Goal: Task Accomplishment & Management: Use online tool/utility

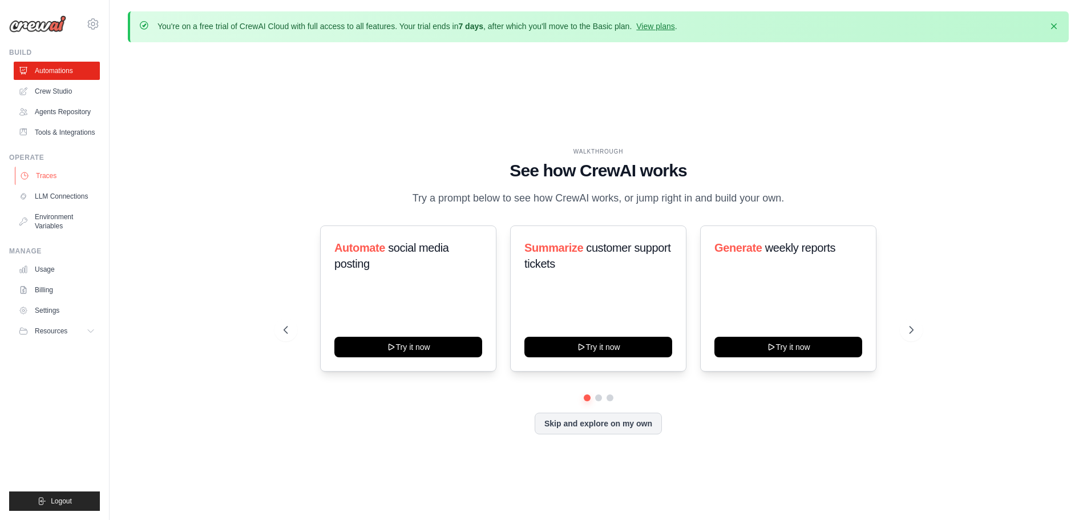
click at [52, 168] on link "Traces" at bounding box center [58, 176] width 86 height 18
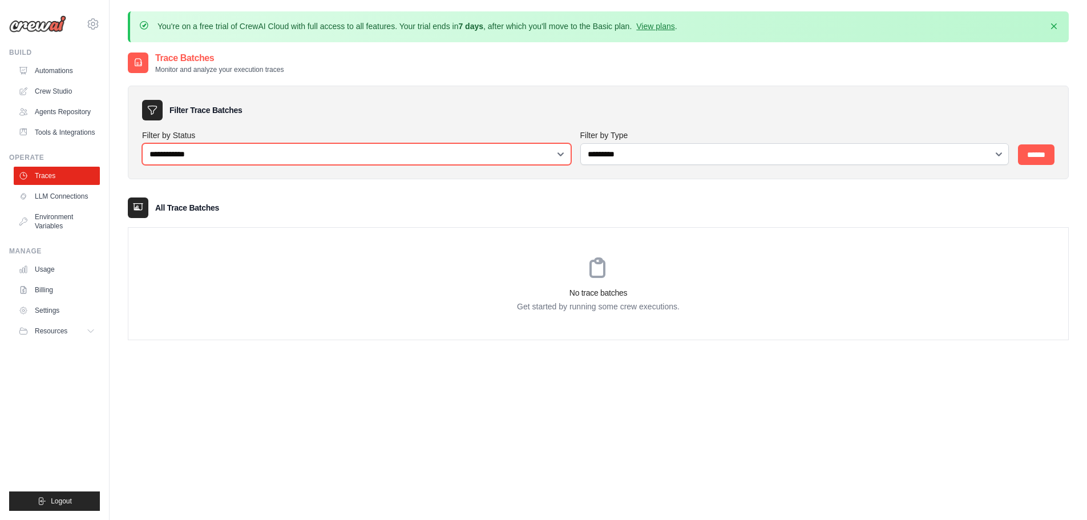
click at [284, 154] on select "**********" at bounding box center [356, 154] width 429 height 22
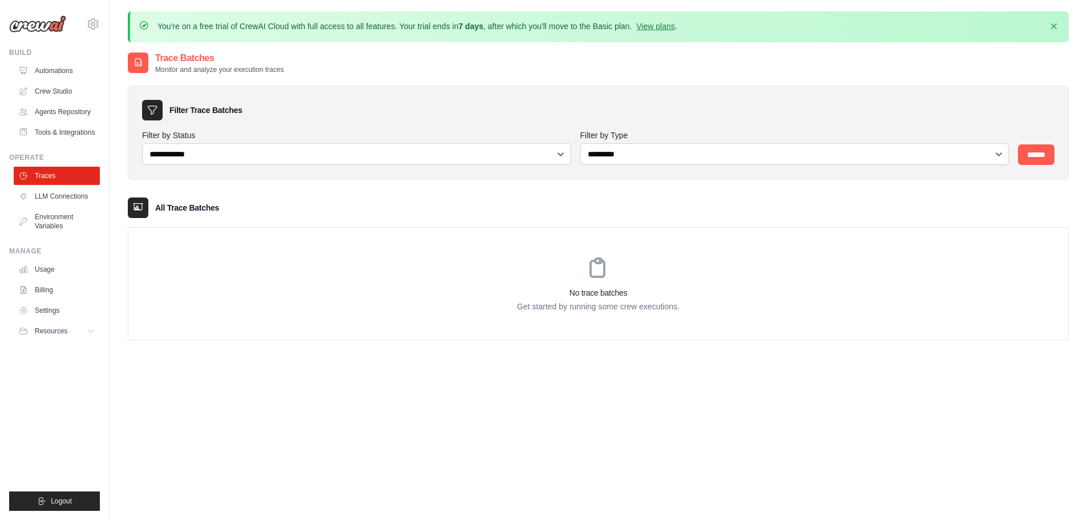
click at [50, 122] on ul "Automations Crew Studio Agents Repository Tools & Integrations" at bounding box center [57, 102] width 86 height 80
click at [52, 107] on link "Agents Repository" at bounding box center [58, 112] width 86 height 18
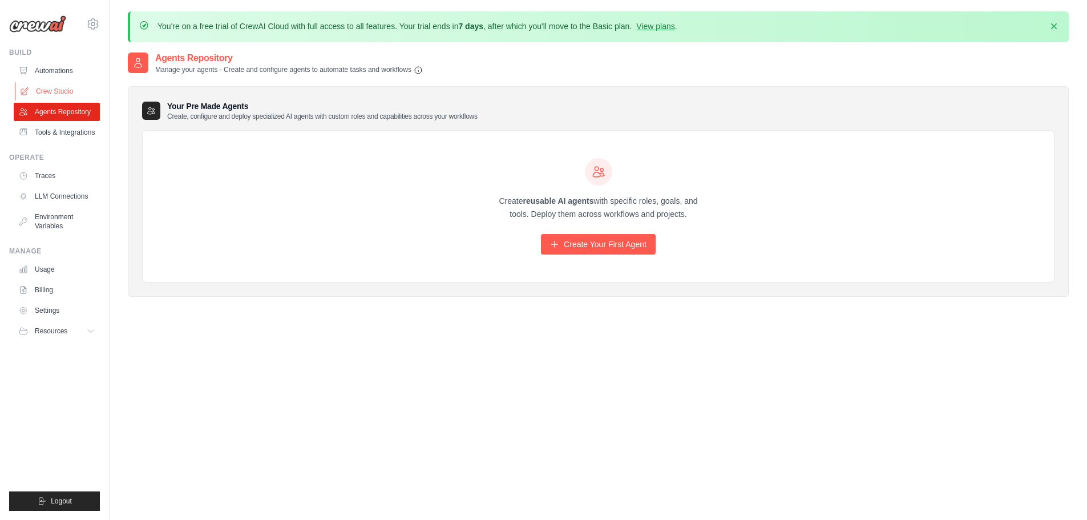
click at [46, 83] on link "Crew Studio" at bounding box center [58, 91] width 86 height 18
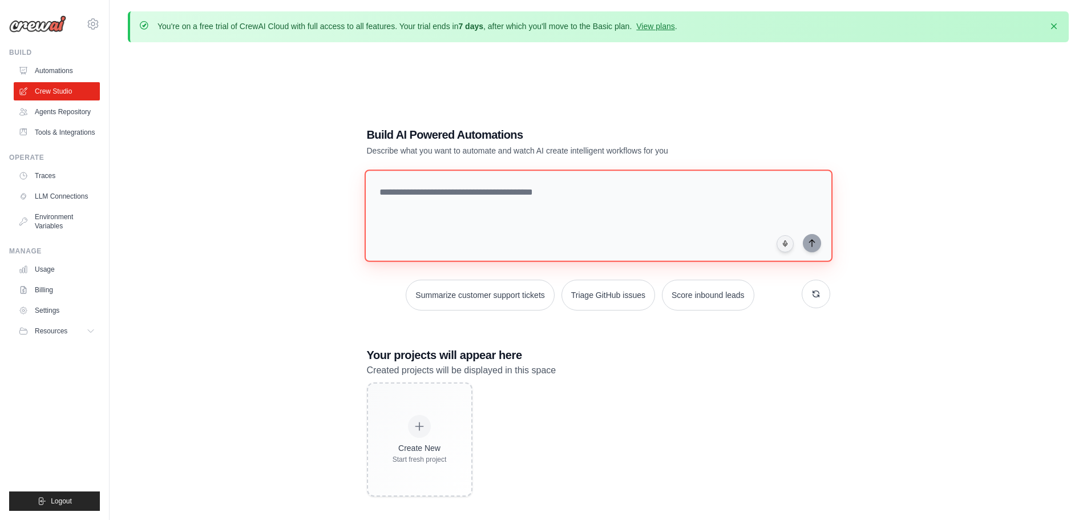
click at [504, 235] on textarea at bounding box center [598, 215] width 468 height 92
click at [38, 225] on link "Environment Variables" at bounding box center [58, 221] width 86 height 27
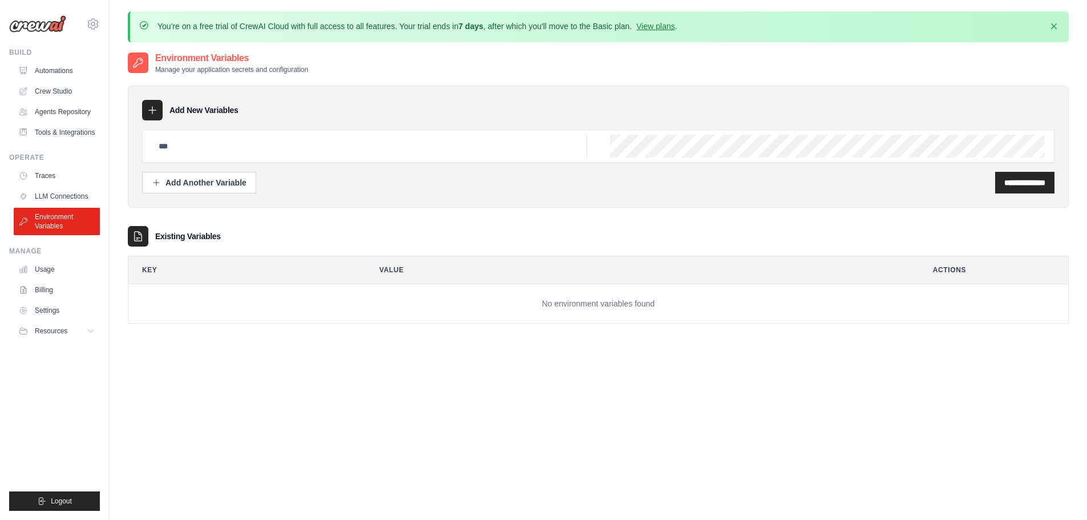
click at [31, 187] on ul "Traces LLM Connections Environment Variables" at bounding box center [57, 201] width 86 height 68
click at [38, 193] on link "LLM Connections" at bounding box center [58, 196] width 86 height 18
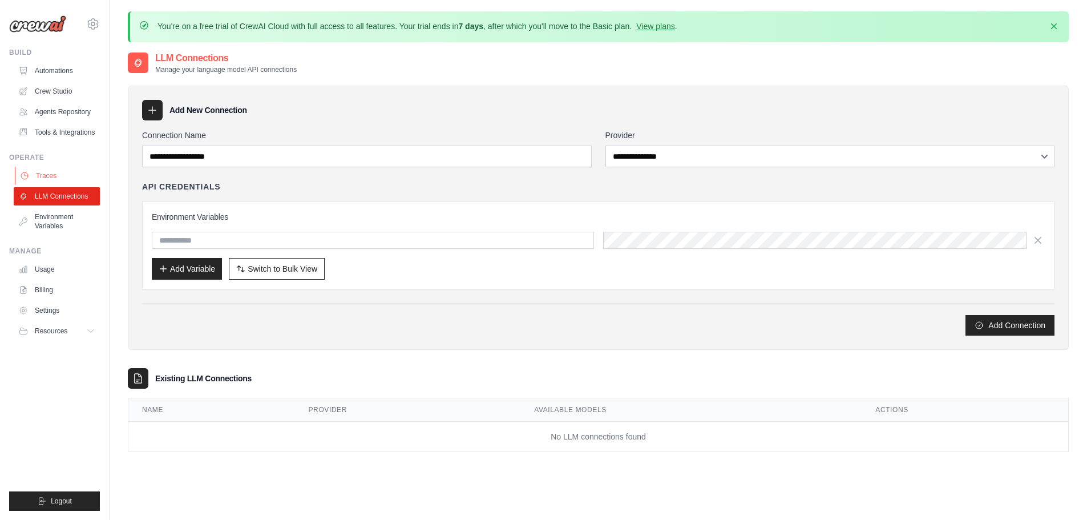
click at [37, 177] on link "Traces" at bounding box center [58, 176] width 86 height 18
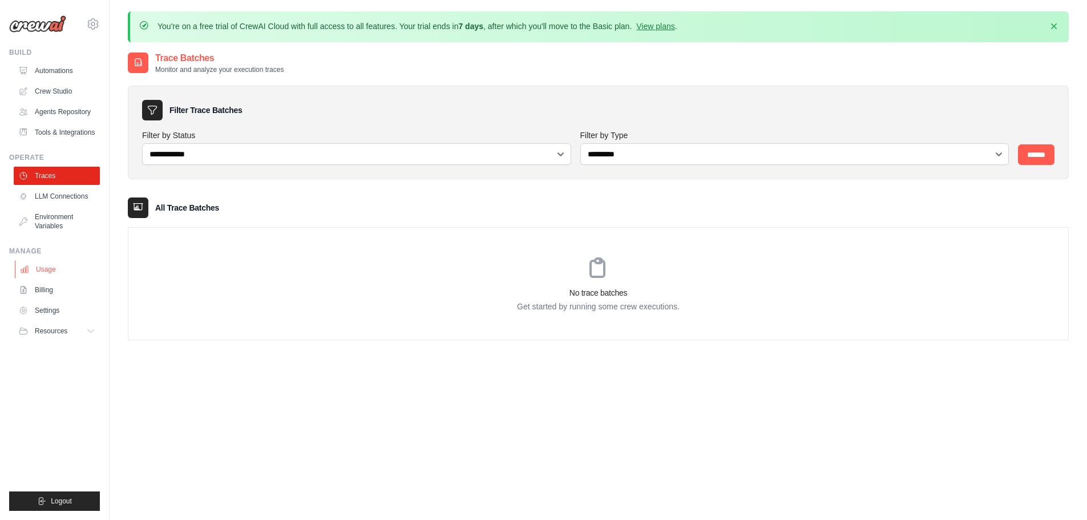
click at [33, 261] on link "Usage" at bounding box center [58, 269] width 86 height 18
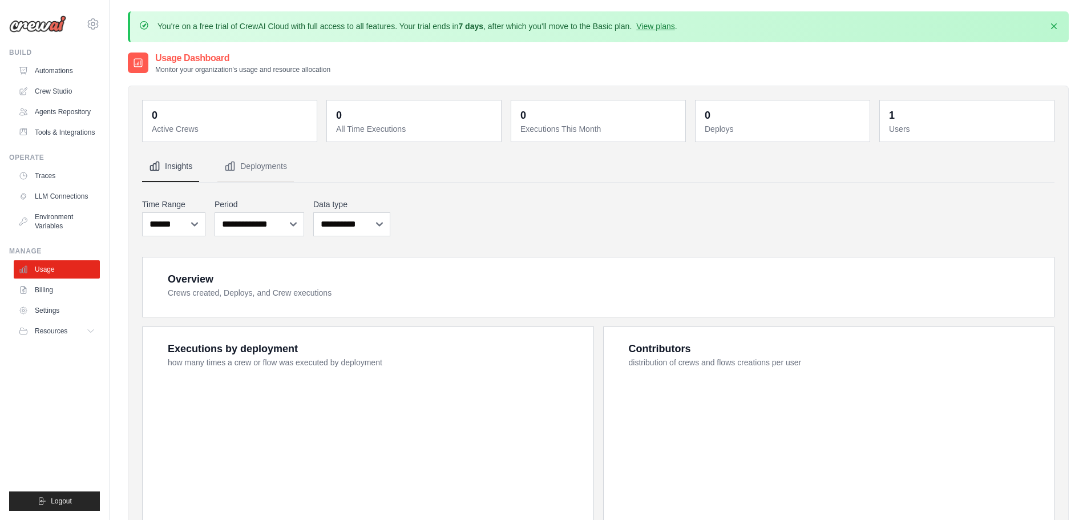
click at [32, 289] on link "Billing" at bounding box center [57, 290] width 86 height 18
click at [34, 313] on link "Settings" at bounding box center [58, 310] width 86 height 18
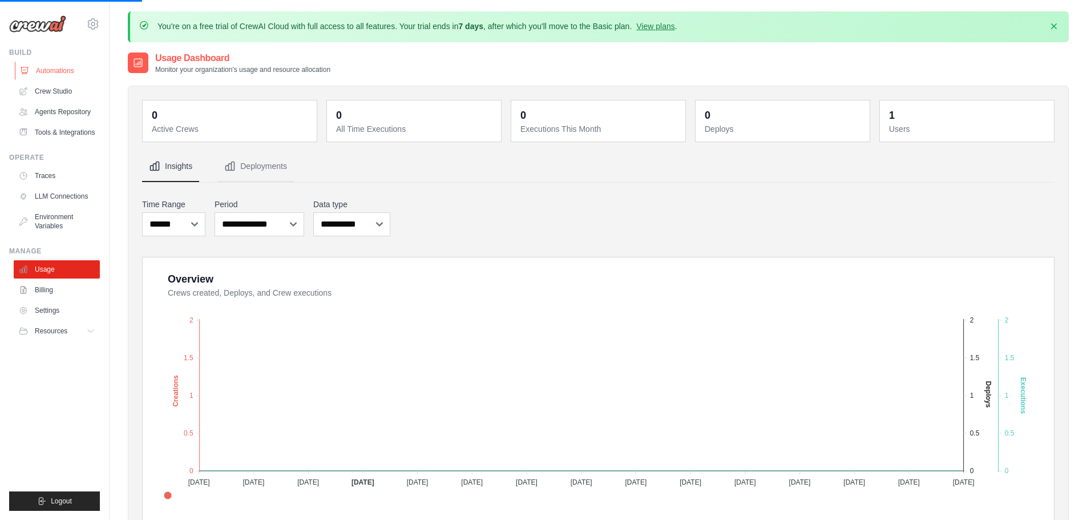
click at [46, 74] on link "Automations" at bounding box center [58, 71] width 86 height 18
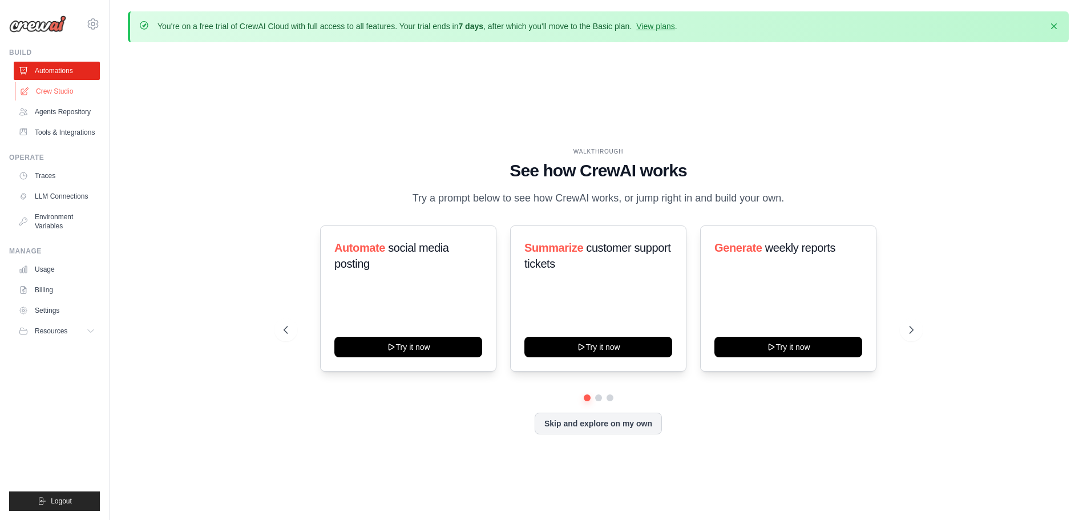
click at [53, 86] on link "Crew Studio" at bounding box center [58, 91] width 86 height 18
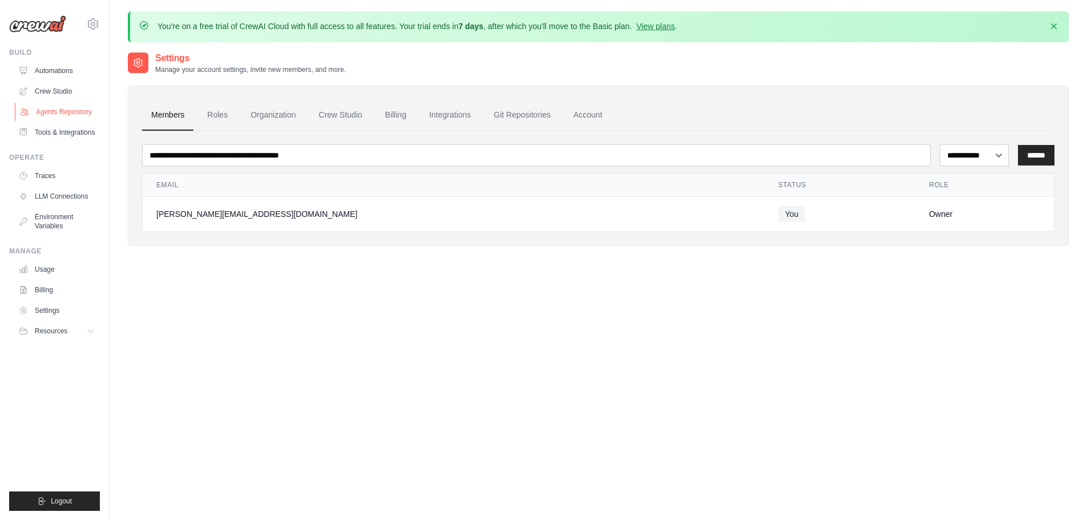
click at [63, 111] on link "Agents Repository" at bounding box center [58, 112] width 86 height 18
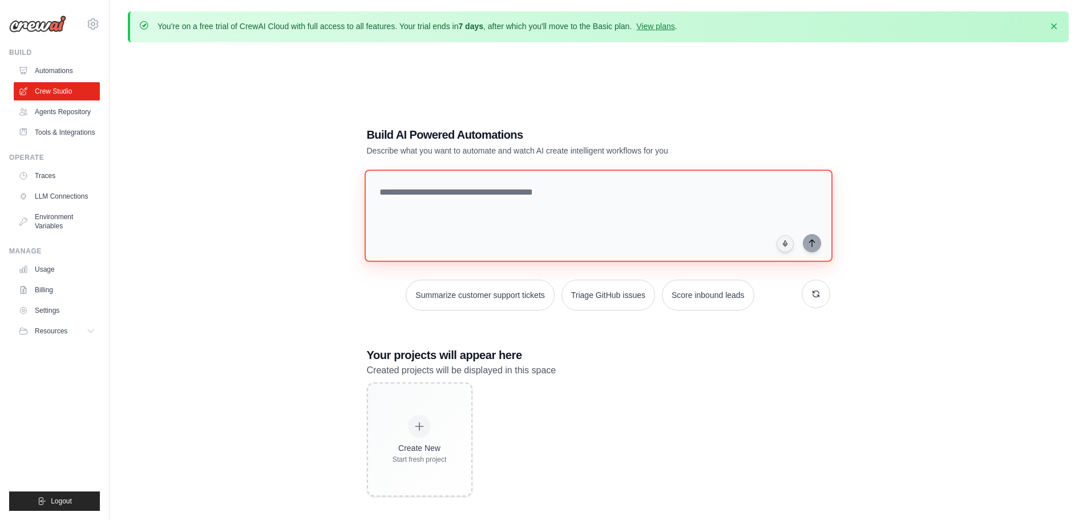
click at [457, 213] on textarea at bounding box center [598, 215] width 468 height 92
click at [37, 288] on link "Billing" at bounding box center [58, 290] width 86 height 18
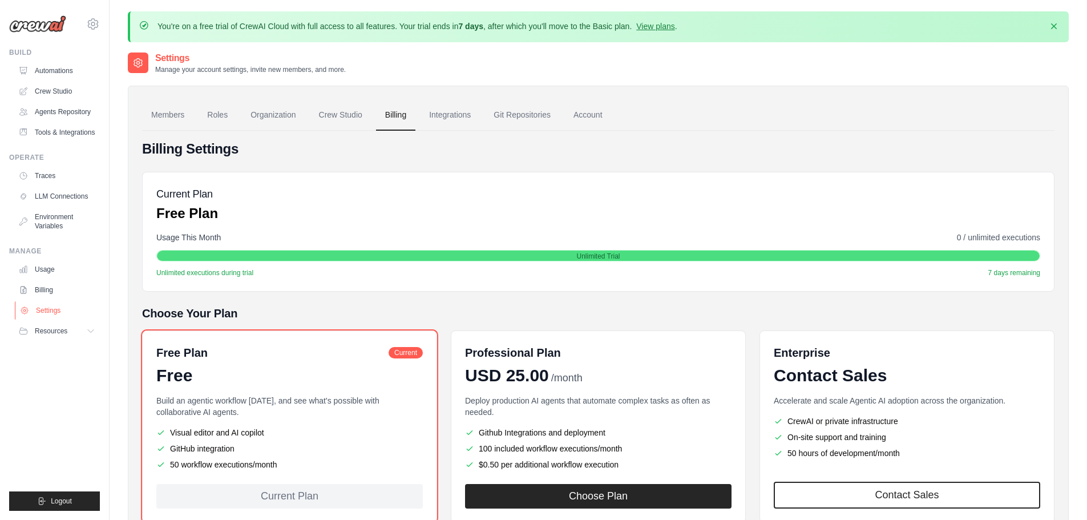
click at [68, 305] on link "Settings" at bounding box center [58, 310] width 86 height 18
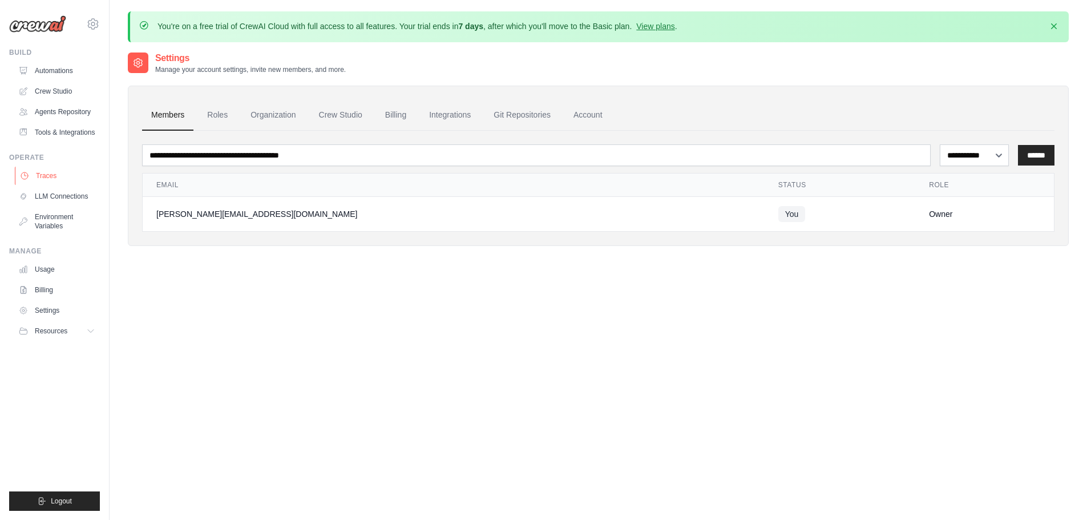
click at [51, 180] on link "Traces" at bounding box center [58, 176] width 86 height 18
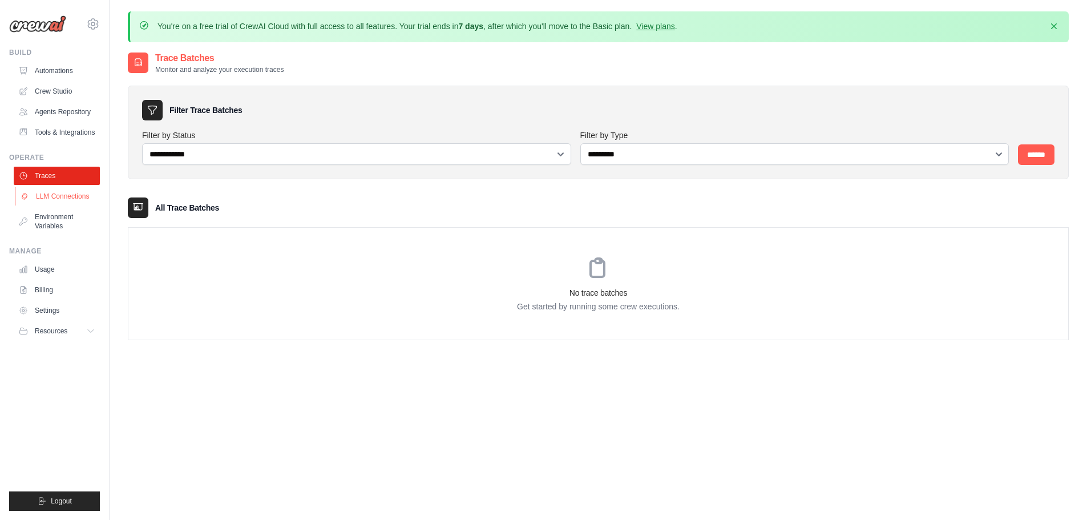
click at [54, 195] on link "LLM Connections" at bounding box center [58, 196] width 86 height 18
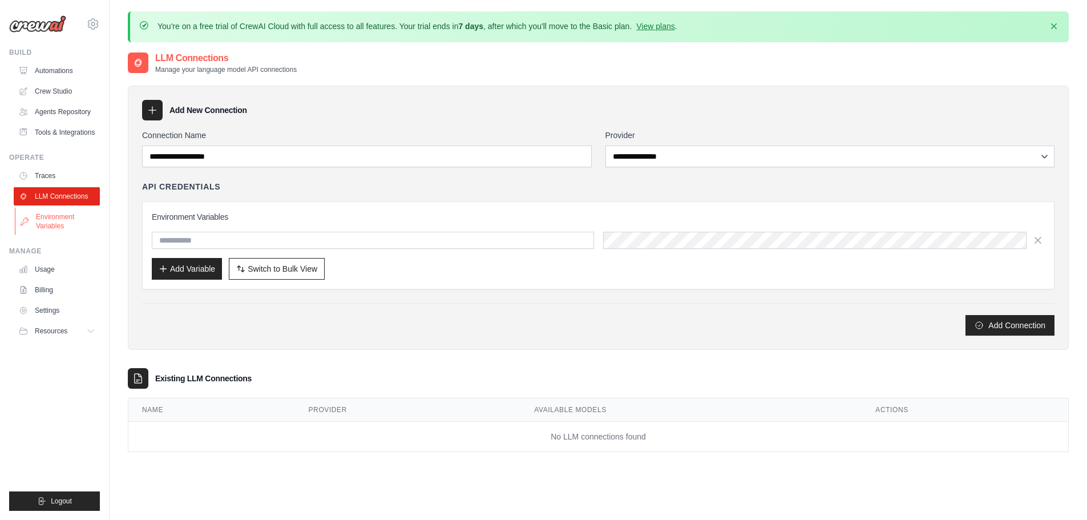
click at [60, 216] on link "Environment Variables" at bounding box center [58, 221] width 86 height 27
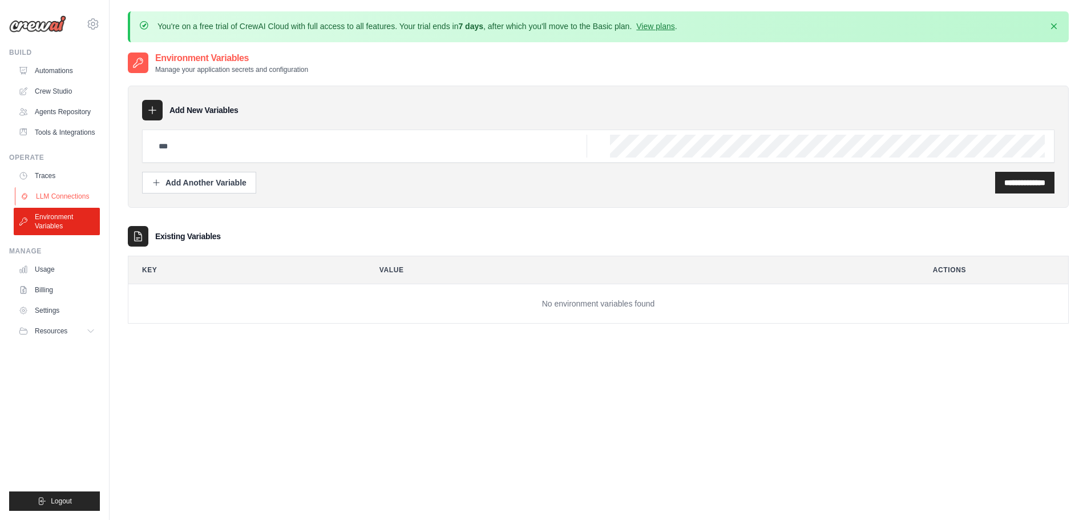
click at [52, 195] on link "LLM Connections" at bounding box center [58, 196] width 86 height 18
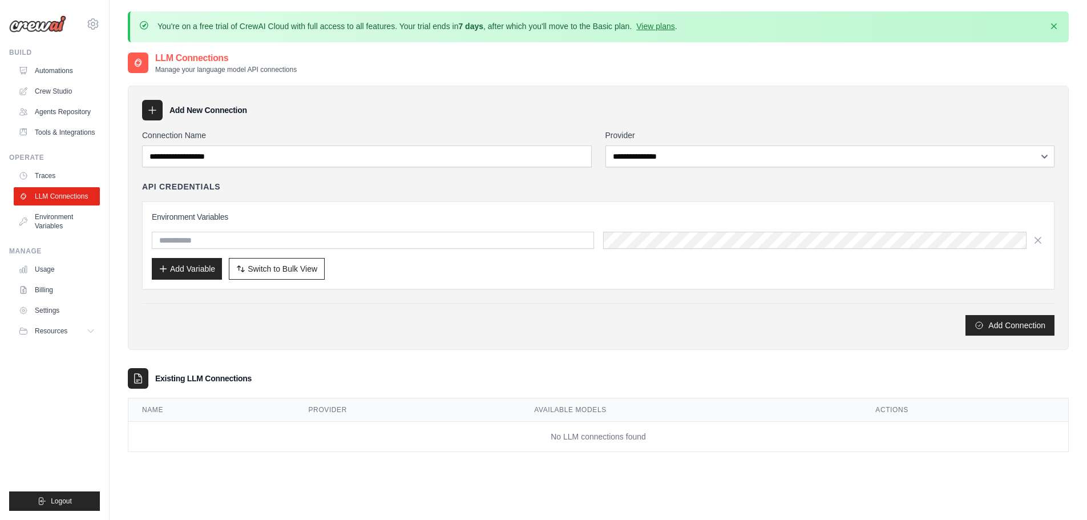
click at [272, 170] on div "**********" at bounding box center [598, 233] width 913 height 206
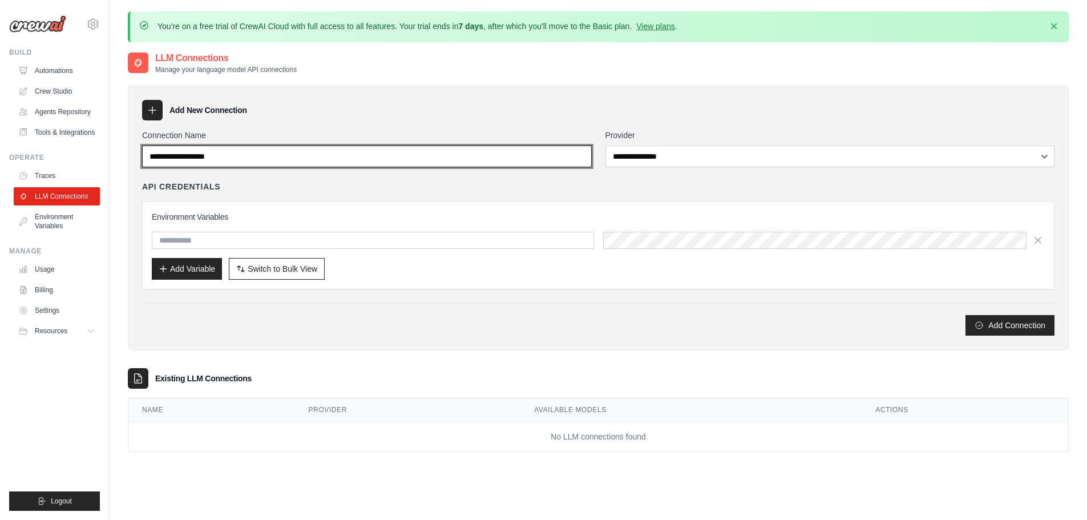
click at [272, 166] on input "Connection Name" at bounding box center [367, 157] width 450 height 22
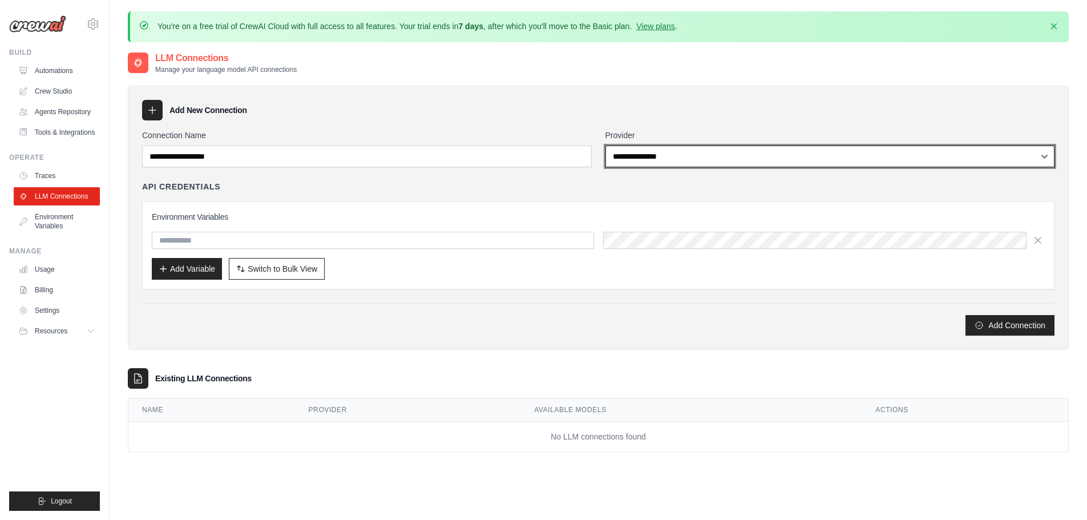
click at [729, 156] on select "**********" at bounding box center [831, 157] width 450 height 22
click at [624, 166] on select "**********" at bounding box center [831, 157] width 450 height 22
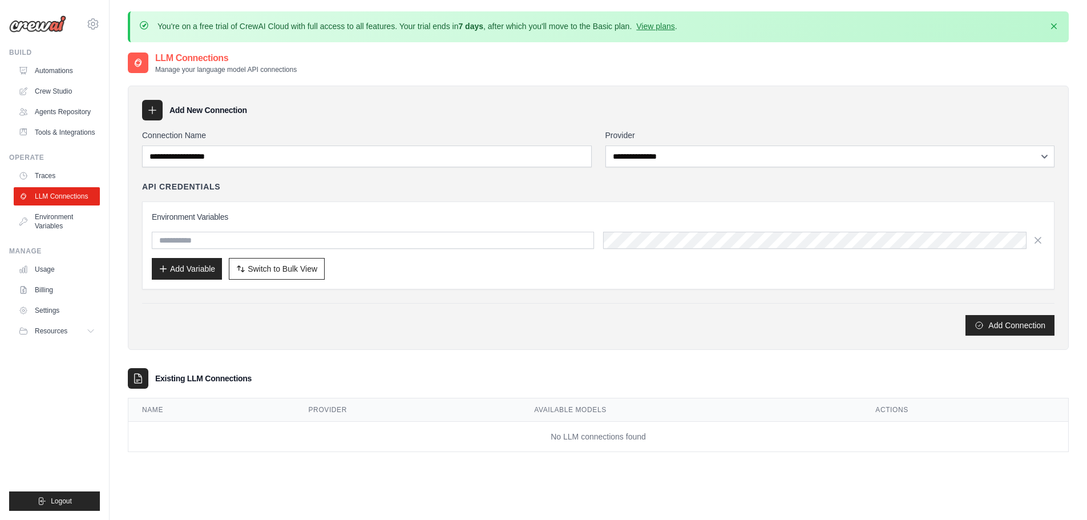
click at [462, 134] on label "Connection Name" at bounding box center [367, 135] width 450 height 11
click at [462, 146] on input "Connection Name" at bounding box center [367, 157] width 450 height 22
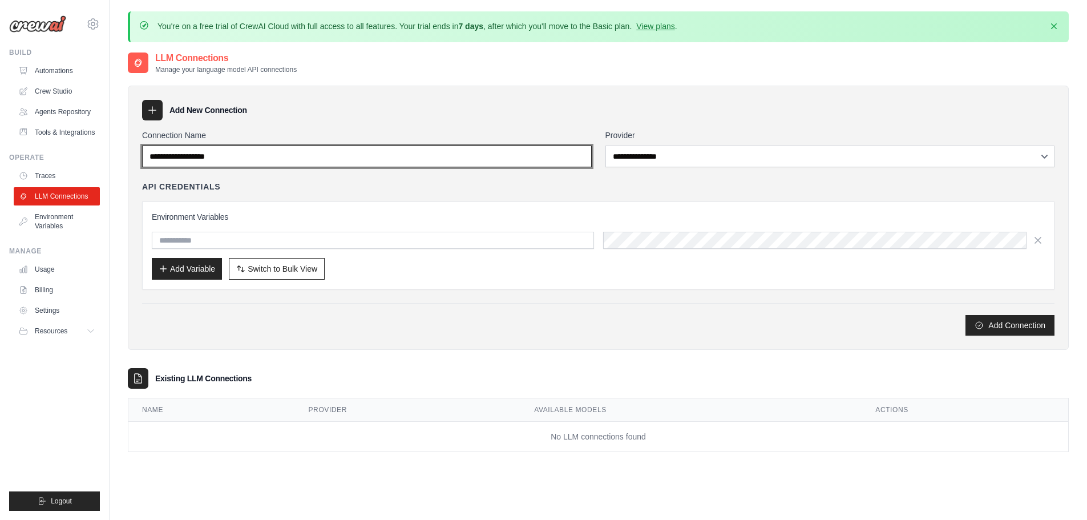
click at [459, 150] on input "Connection Name" at bounding box center [367, 157] width 450 height 22
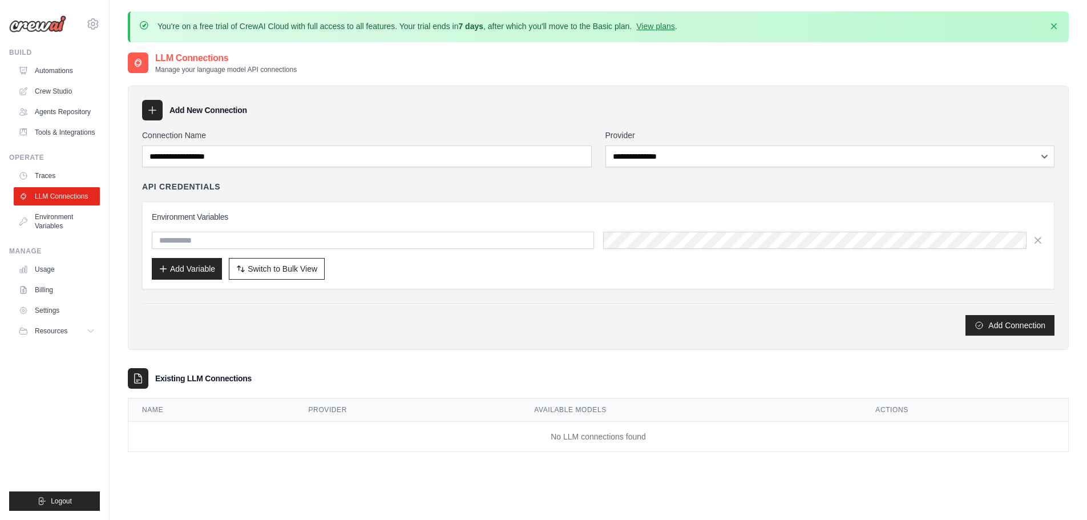
click at [417, 255] on div "Environment Variables Add Variable Switch to Bulk View Switch to Table View" at bounding box center [598, 245] width 893 height 68
click at [415, 239] on input "text" at bounding box center [373, 240] width 442 height 17
click at [483, 411] on th "Provider" at bounding box center [408, 409] width 226 height 23
click at [1000, 324] on button "Add Connection" at bounding box center [1010, 324] width 89 height 21
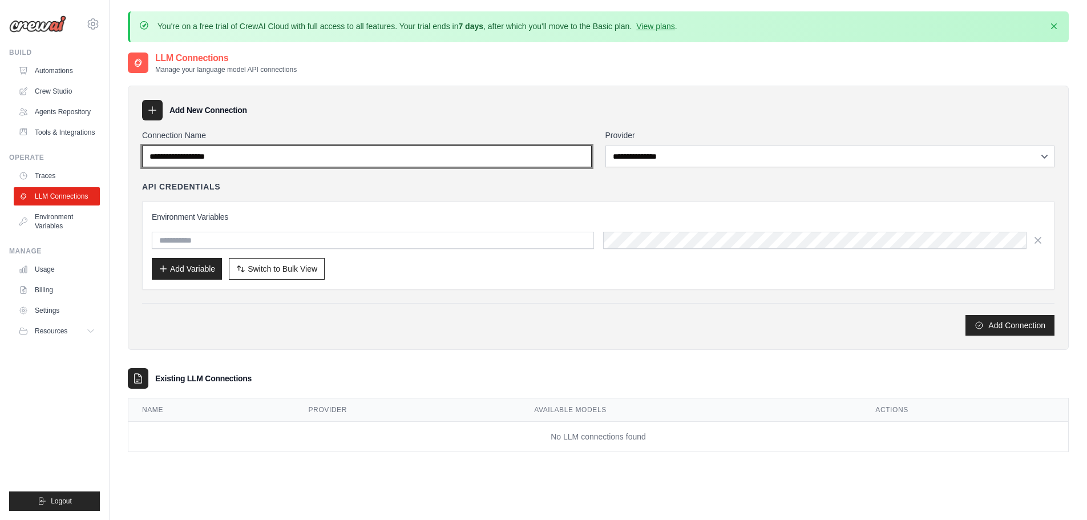
click at [343, 164] on input "Connection Name" at bounding box center [367, 157] width 450 height 22
click at [333, 157] on input "Connection Name" at bounding box center [367, 157] width 450 height 22
click at [229, 159] on input "Connection Name" at bounding box center [367, 157] width 450 height 22
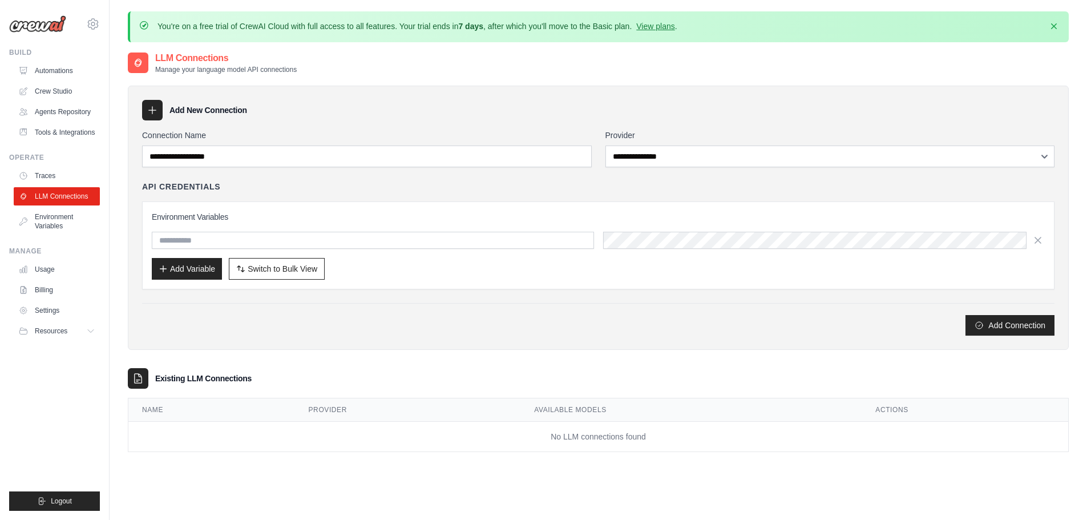
click at [631, 168] on div "**********" at bounding box center [598, 233] width 913 height 206
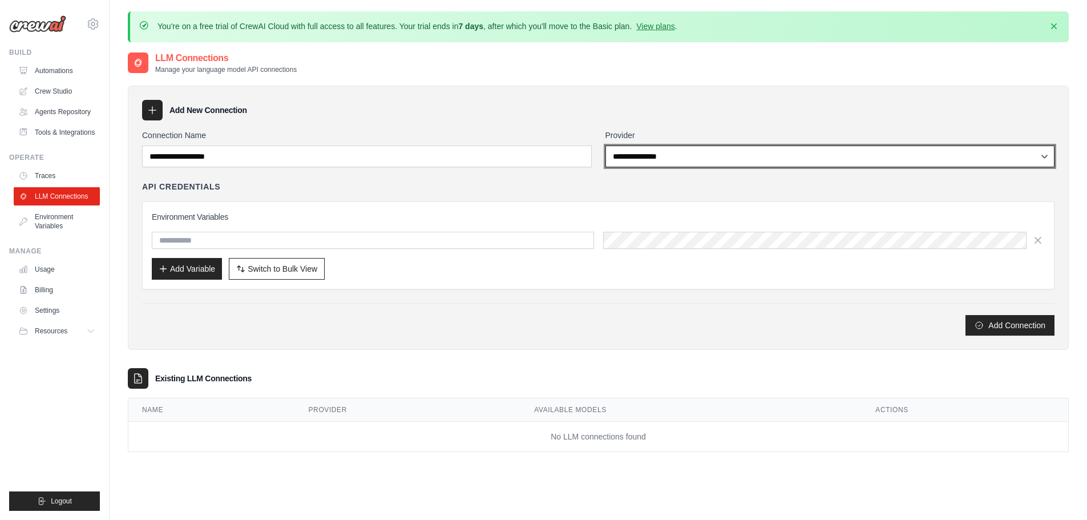
click at [640, 150] on select "**********" at bounding box center [831, 157] width 450 height 22
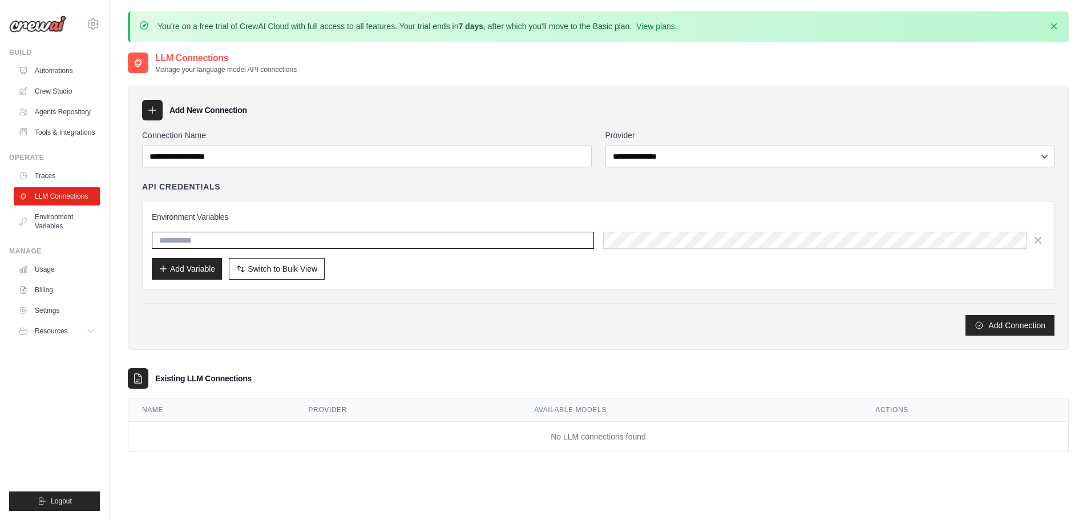
click at [198, 240] on input "text" at bounding box center [373, 240] width 442 height 17
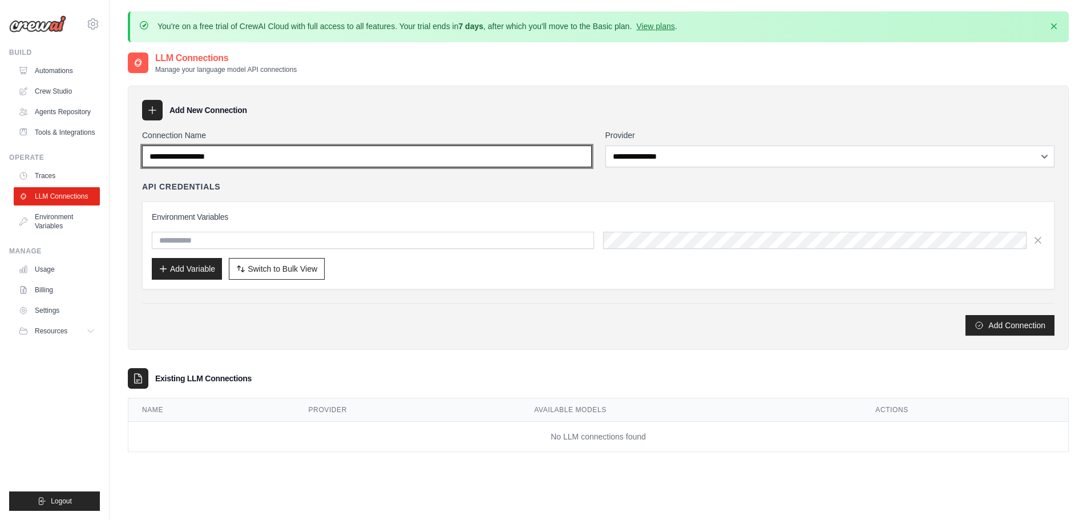
click at [199, 162] on input "Connection Name" at bounding box center [367, 157] width 450 height 22
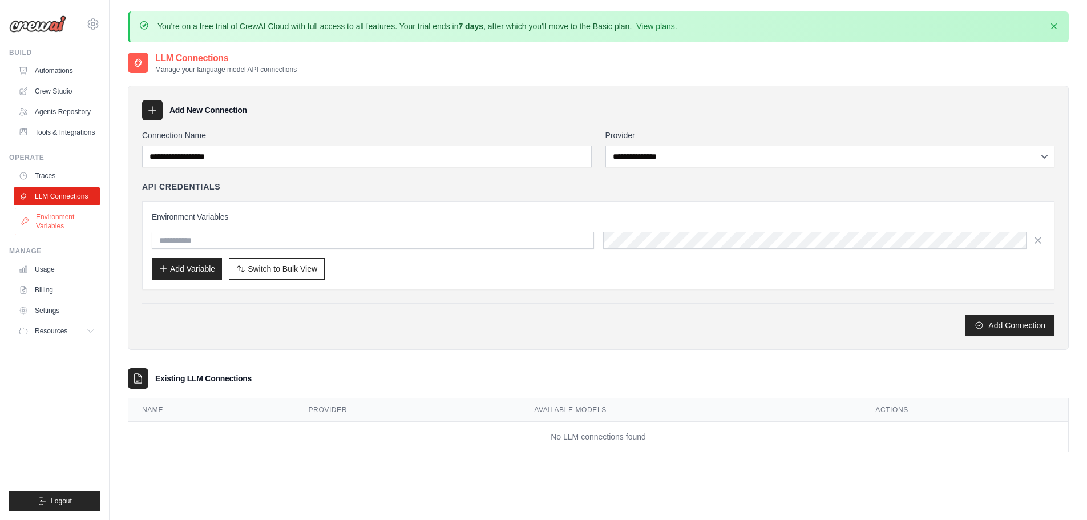
click at [66, 212] on link "Environment Variables" at bounding box center [58, 221] width 86 height 27
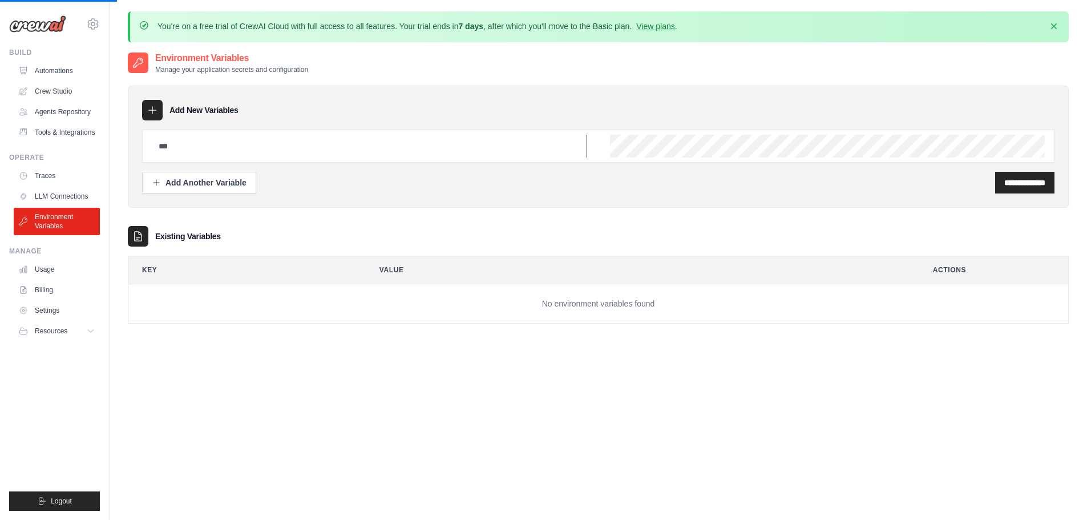
click at [205, 147] on input "text" at bounding box center [369, 146] width 435 height 23
click at [208, 148] on input "text" at bounding box center [369, 146] width 435 height 23
click at [46, 176] on link "Traces" at bounding box center [58, 176] width 86 height 18
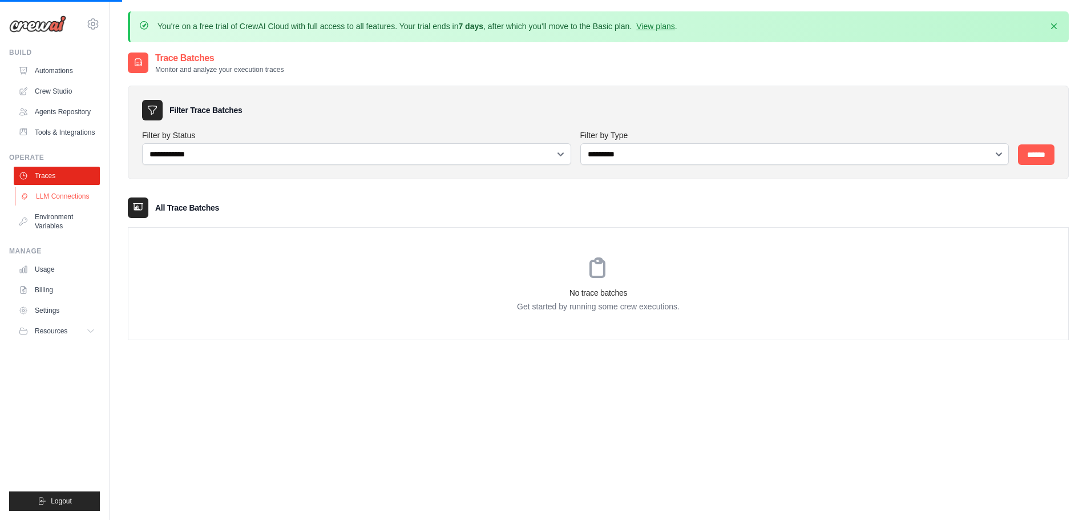
click at [57, 197] on link "LLM Connections" at bounding box center [58, 196] width 86 height 18
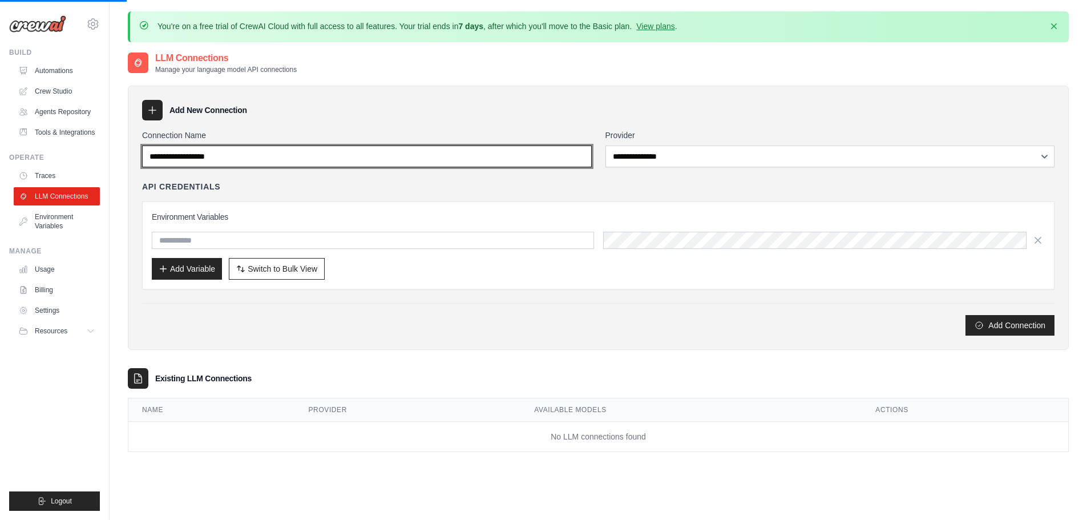
click at [278, 164] on input "Connection Name" at bounding box center [367, 157] width 450 height 22
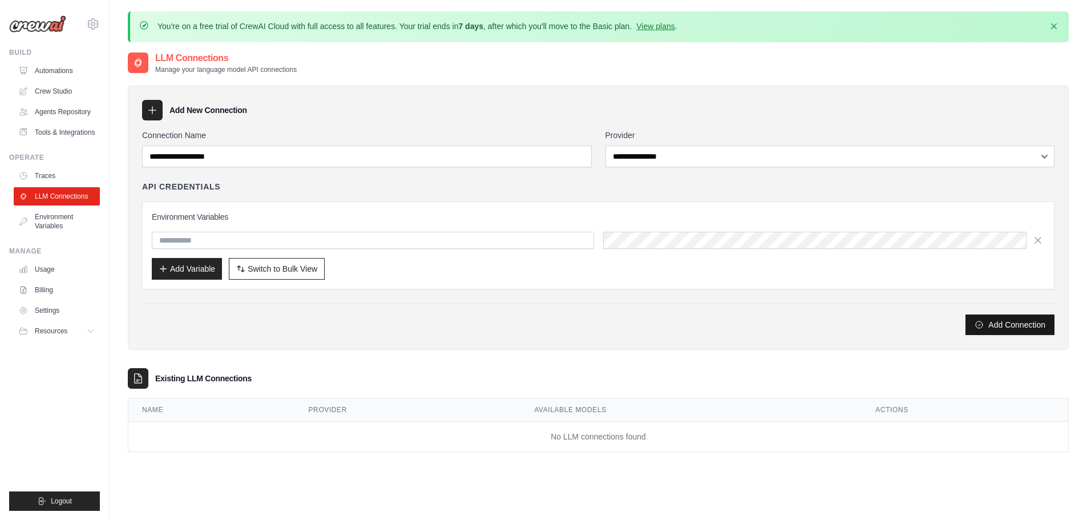
click at [1018, 324] on button "Add Connection" at bounding box center [1010, 324] width 89 height 21
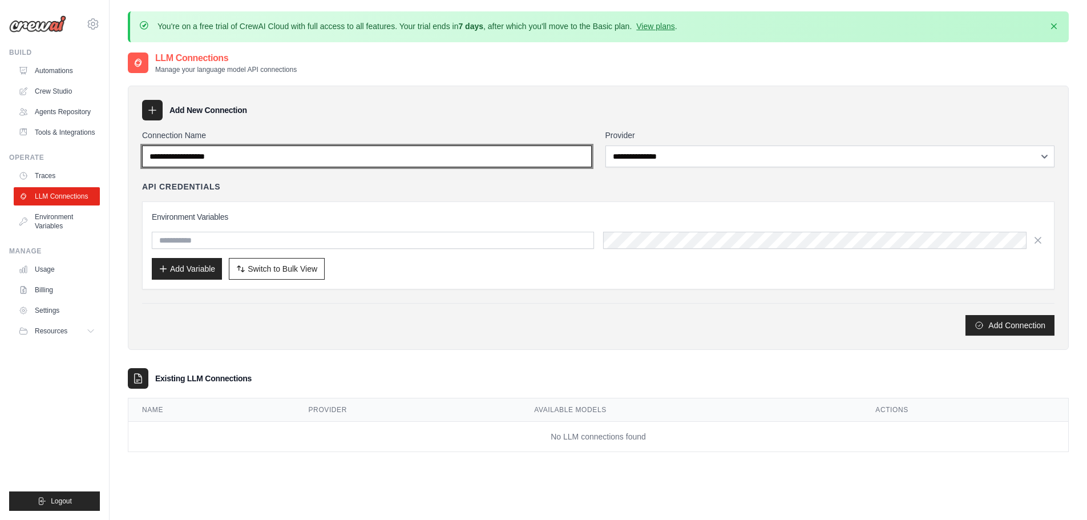
click at [259, 166] on input "Connection Name" at bounding box center [367, 157] width 450 height 22
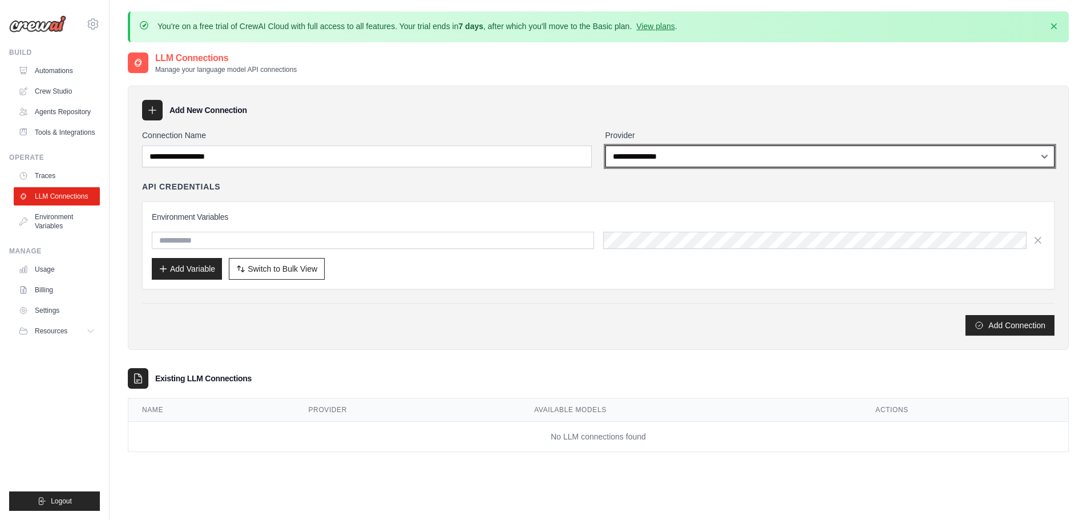
click at [657, 156] on select "**********" at bounding box center [831, 157] width 450 height 22
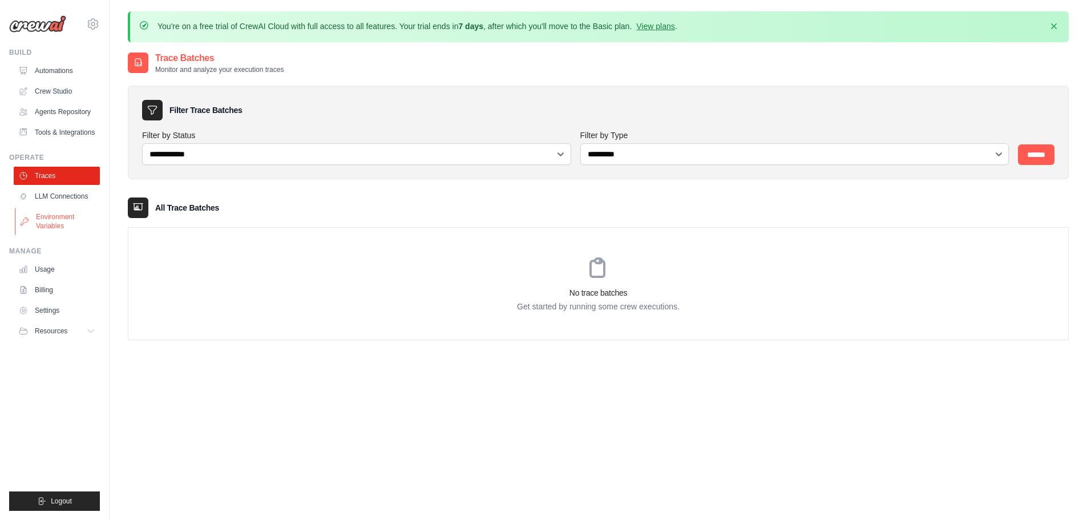
click at [49, 210] on link "Environment Variables" at bounding box center [58, 221] width 86 height 27
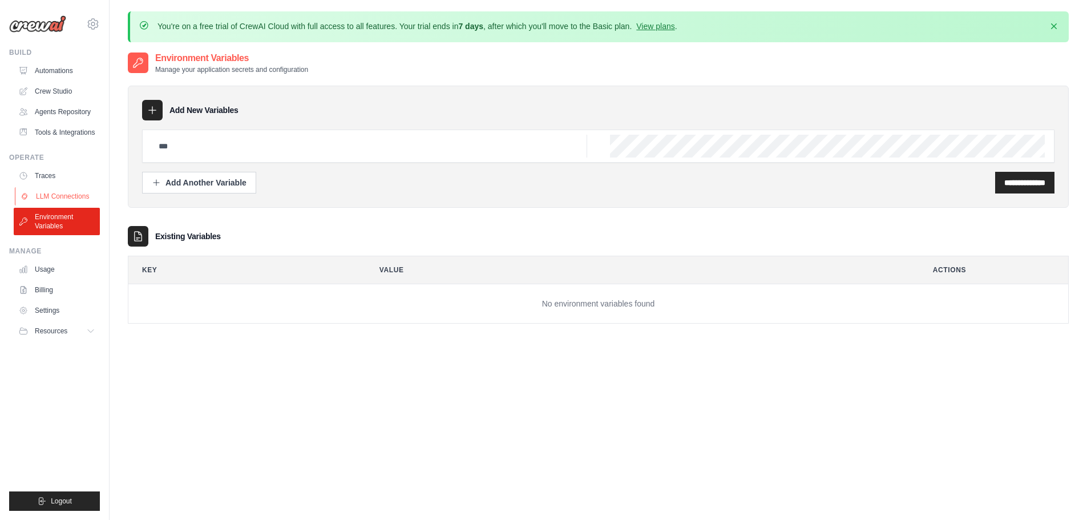
click at [42, 197] on link "LLM Connections" at bounding box center [58, 196] width 86 height 18
